Goal: Task Accomplishment & Management: Use online tool/utility

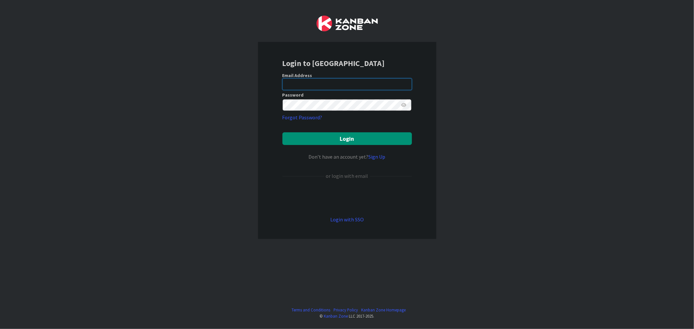
click at [340, 83] on input "email" at bounding box center [346, 84] width 129 height 12
click at [485, 130] on div "Login to [GEOGRAPHIC_DATA] Email Address Password Forgot Password? Login Don’t …" at bounding box center [347, 164] width 694 height 329
click at [326, 85] on input "email" at bounding box center [346, 84] width 129 height 12
paste input "[EMAIL_ADDRESS][DOMAIN_NAME]"
type input "[EMAIL_ADDRESS][DOMAIN_NAME]"
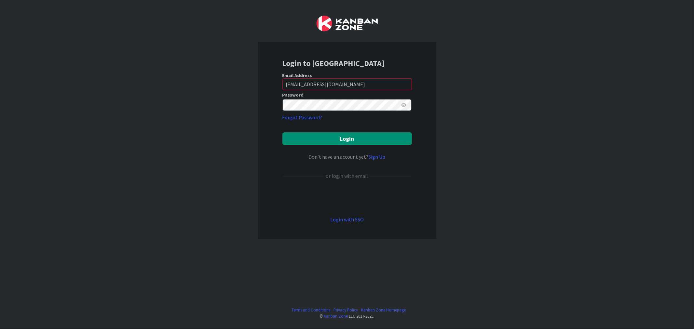
click at [490, 106] on div "Login to [GEOGRAPHIC_DATA] Email Address [EMAIL_ADDRESS][DOMAIN_NAME] Password …" at bounding box center [347, 164] width 694 height 329
click at [368, 129] on form "Email Address [EMAIL_ADDRESS][DOMAIN_NAME] Password Forgot Password? Login Don’…" at bounding box center [346, 148] width 129 height 151
click at [367, 133] on button "Login" at bounding box center [346, 138] width 129 height 13
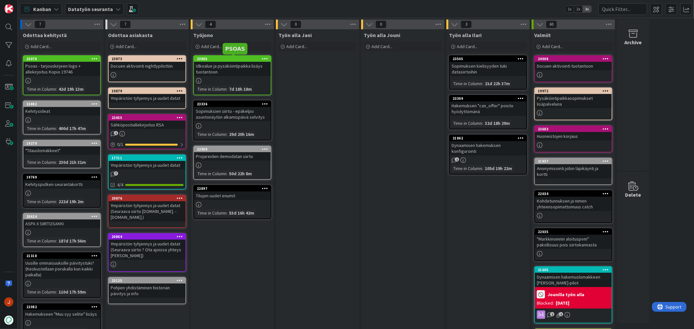
click at [385, 173] on div "Työn alla Jouni Add Card..." at bounding box center [402, 240] width 83 height 423
